Goal: Task Accomplishment & Management: Use online tool/utility

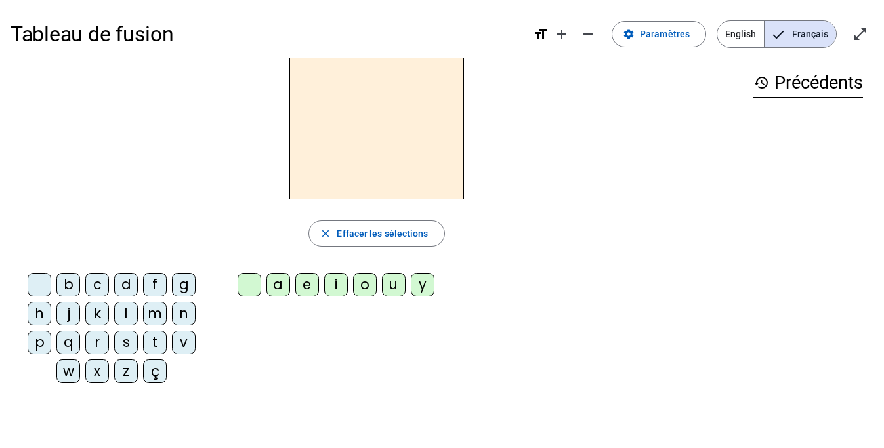
click at [158, 342] on div "t" at bounding box center [155, 343] width 24 height 24
click at [307, 285] on div "e" at bounding box center [307, 285] width 24 height 24
click at [126, 285] on div "d" at bounding box center [126, 285] width 24 height 24
click at [156, 311] on div "m" at bounding box center [155, 314] width 24 height 24
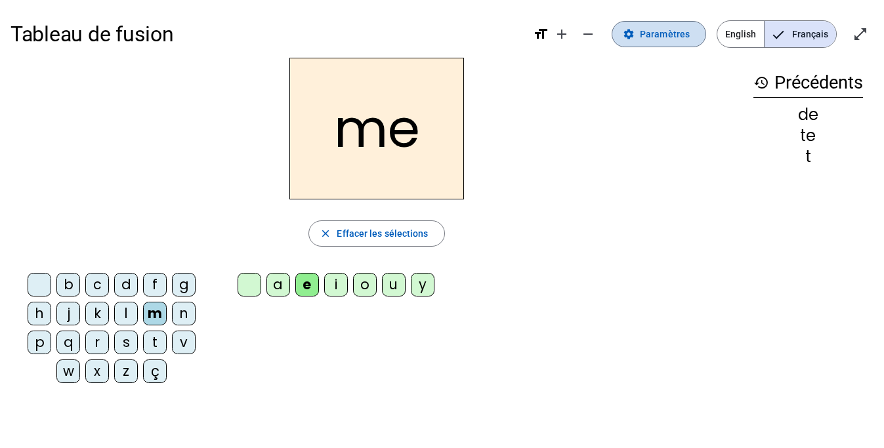
click at [652, 33] on span "Paramètres" at bounding box center [665, 34] width 50 height 16
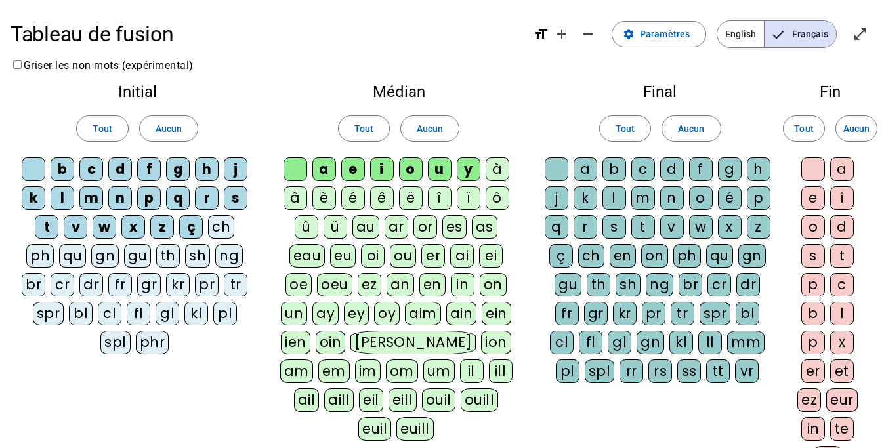
click at [617, 194] on div "l" at bounding box center [615, 198] width 24 height 24
click at [643, 225] on div "t" at bounding box center [643, 227] width 24 height 24
click at [644, 200] on div "m" at bounding box center [643, 198] width 24 height 24
click at [667, 165] on div "d" at bounding box center [672, 170] width 24 height 24
click at [557, 196] on div "j" at bounding box center [557, 198] width 24 height 24
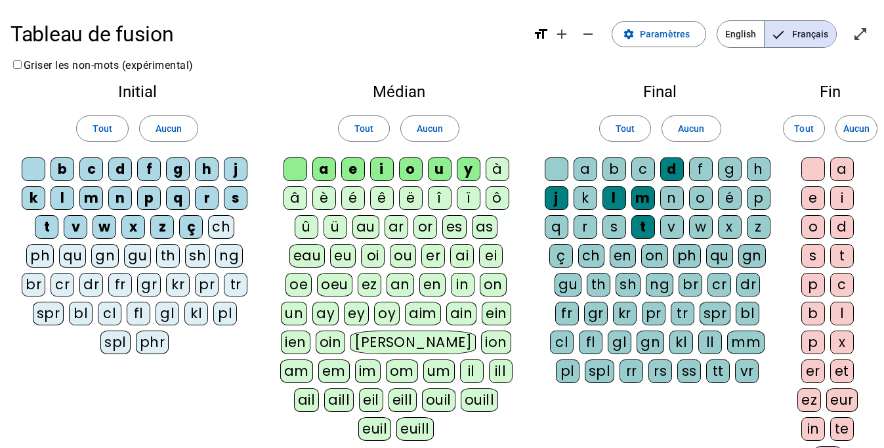
scroll to position [259, 0]
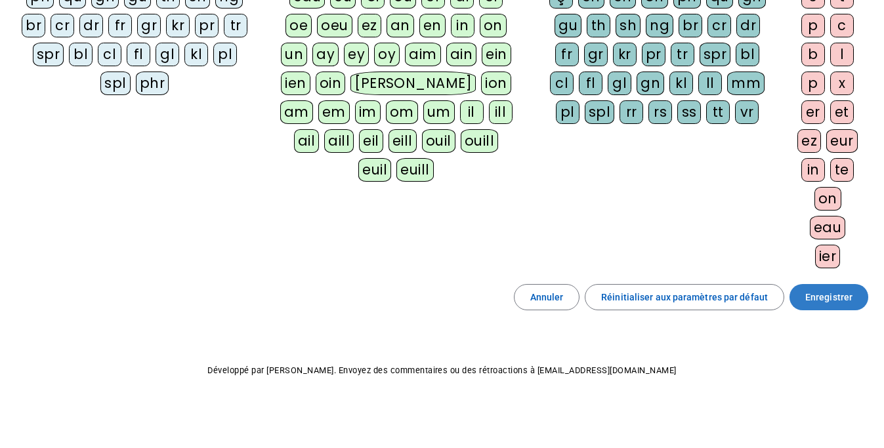
click at [830, 295] on span "Enregistrer" at bounding box center [828, 297] width 47 height 16
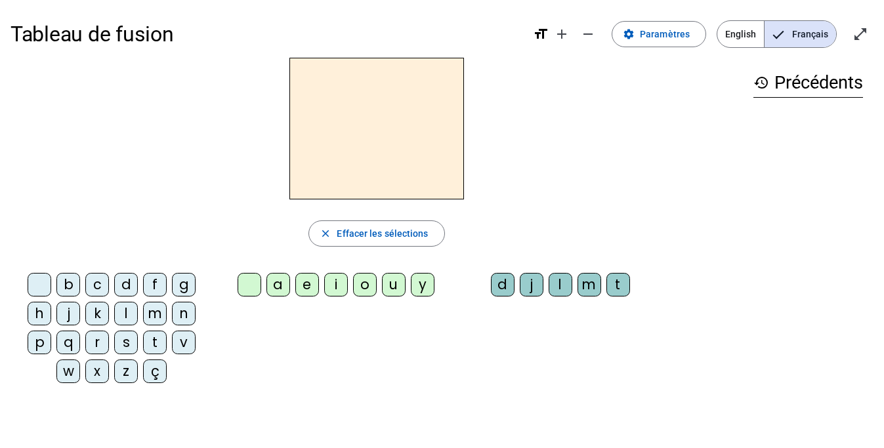
click at [153, 316] on div "m" at bounding box center [155, 314] width 24 height 24
click at [312, 280] on div "e" at bounding box center [307, 285] width 24 height 24
click at [288, 276] on div "a" at bounding box center [278, 285] width 24 height 24
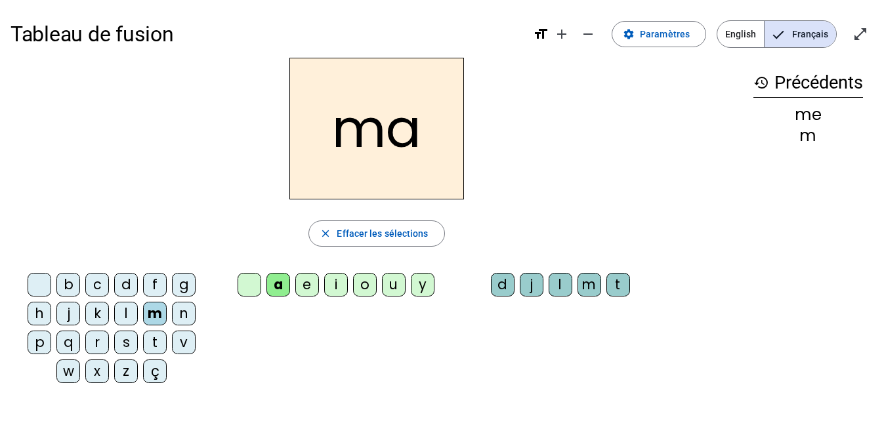
click at [560, 291] on div "l" at bounding box center [561, 285] width 24 height 24
click at [337, 289] on div "i" at bounding box center [336, 285] width 24 height 24
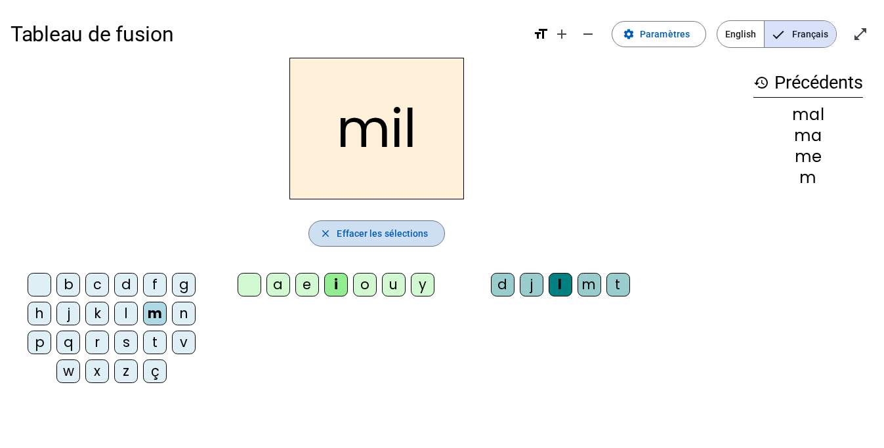
click at [415, 231] on span "Effacer les sélections" at bounding box center [382, 234] width 91 height 16
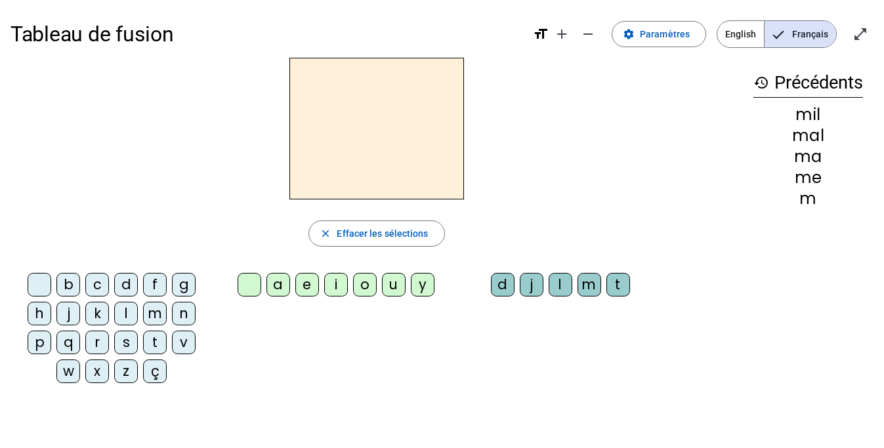
click at [124, 278] on div "d" at bounding box center [126, 285] width 24 height 24
click at [387, 282] on div "u" at bounding box center [394, 285] width 24 height 24
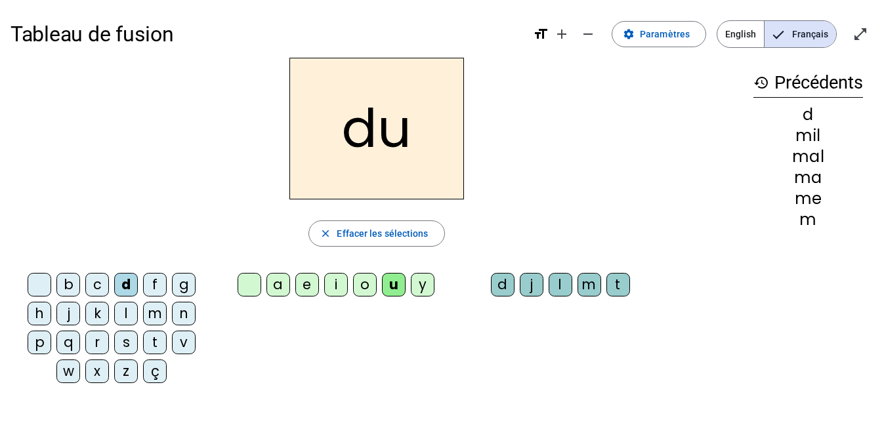
click at [41, 286] on div at bounding box center [40, 285] width 24 height 24
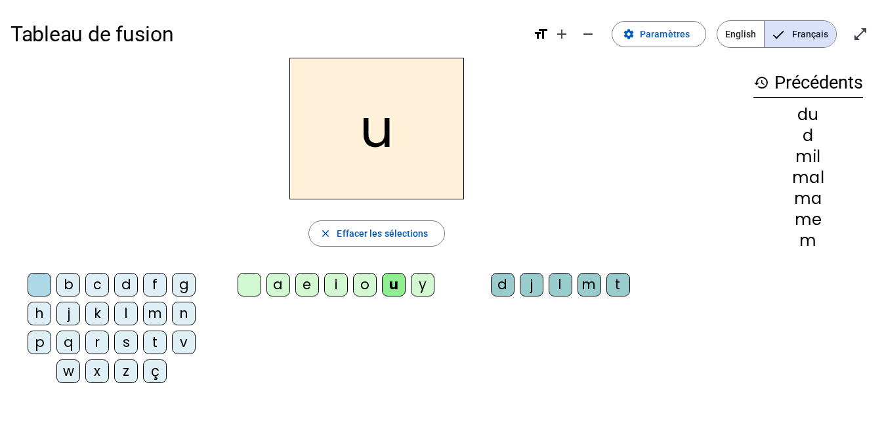
click at [152, 343] on div "t" at bounding box center [155, 343] width 24 height 24
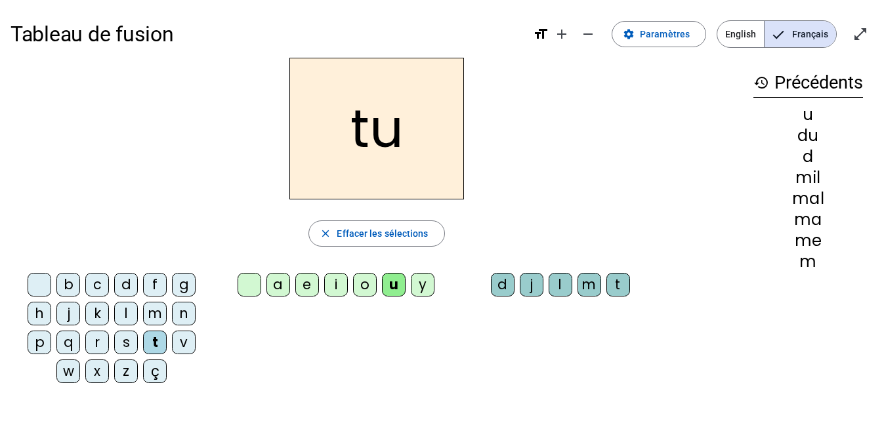
click at [280, 282] on div "a" at bounding box center [278, 285] width 24 height 24
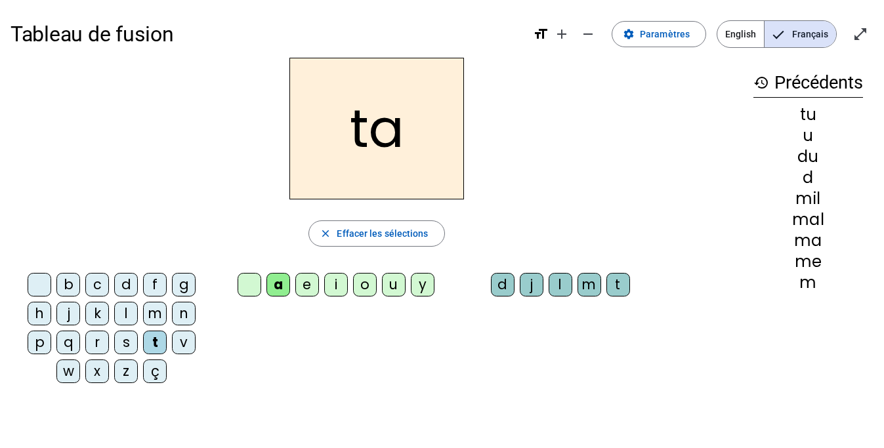
click at [310, 290] on div "e" at bounding box center [307, 285] width 24 height 24
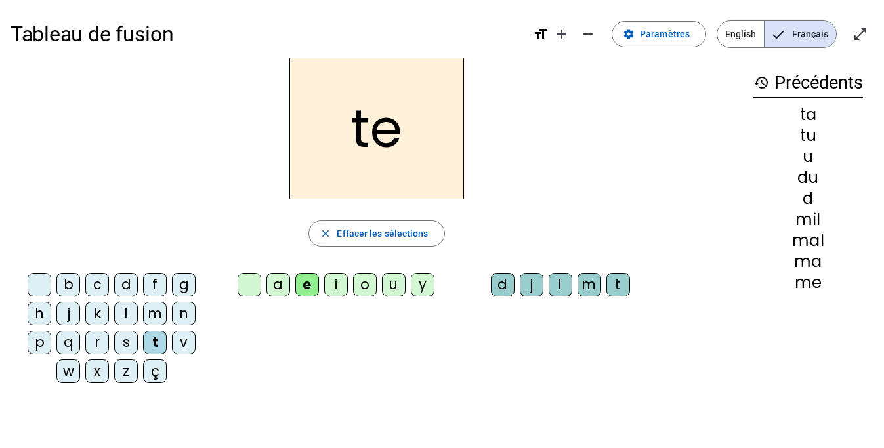
click at [153, 315] on div "m" at bounding box center [155, 314] width 24 height 24
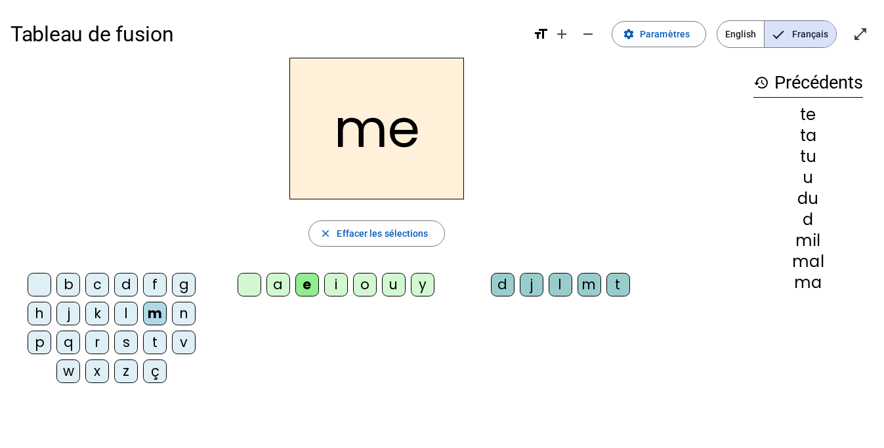
click at [281, 286] on div "a" at bounding box center [278, 285] width 24 height 24
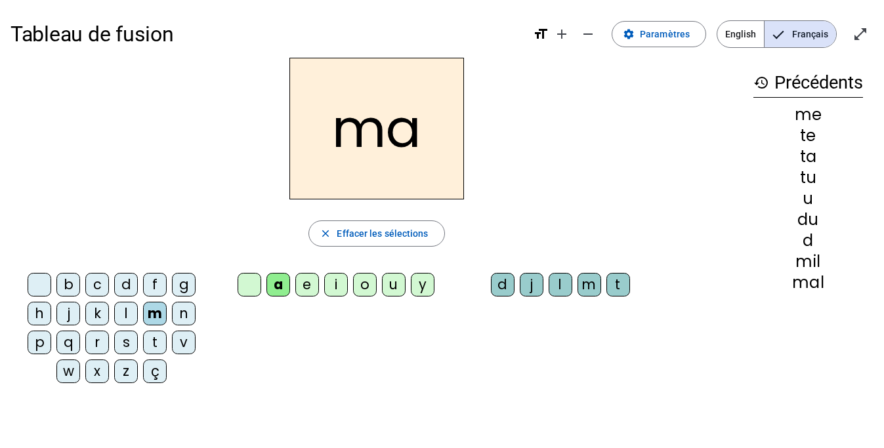
click at [563, 288] on div "l" at bounding box center [561, 285] width 24 height 24
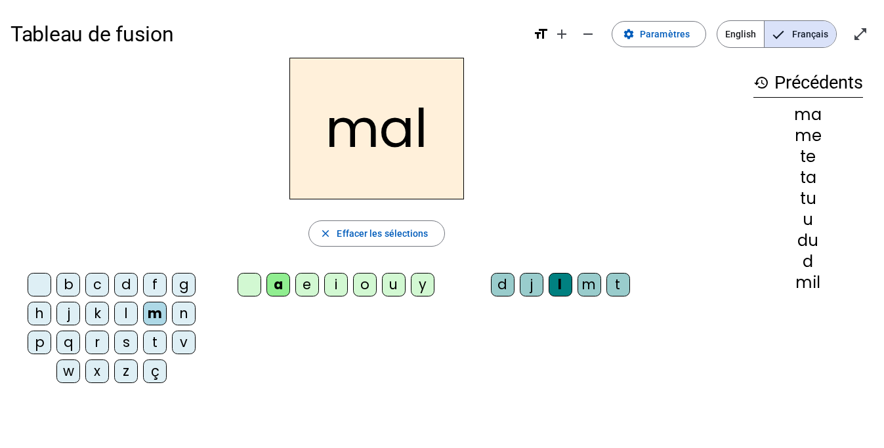
click at [622, 285] on div "t" at bounding box center [619, 285] width 24 height 24
